Goal: Check status: Check status

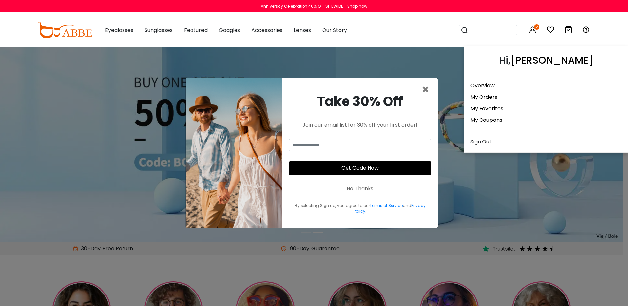
click at [535, 28] on icon at bounding box center [536, 26] width 5 height 5
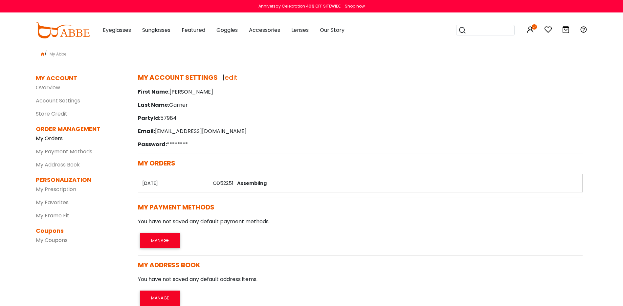
click at [57, 137] on link "My Orders" at bounding box center [49, 139] width 27 height 8
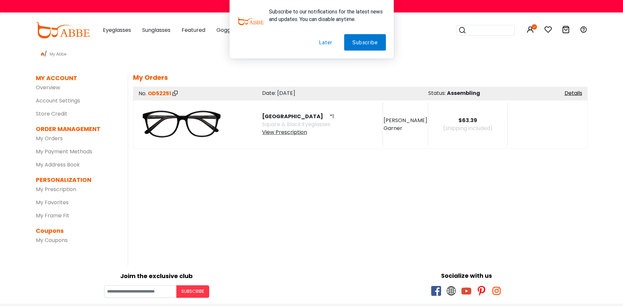
click at [281, 131] on div "View Prescription" at bounding box center [298, 132] width 72 height 8
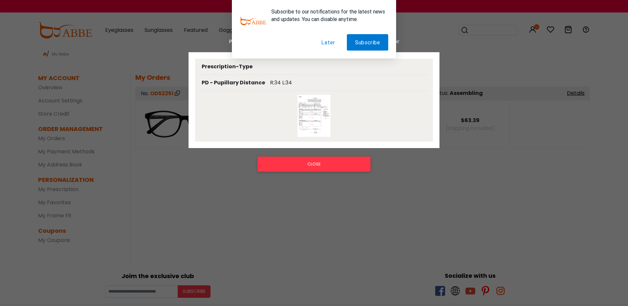
click at [313, 121] on img at bounding box center [314, 116] width 33 height 42
click at [330, 166] on button "CLOSE" at bounding box center [314, 164] width 113 height 15
